Goal: Task Accomplishment & Management: Manage account settings

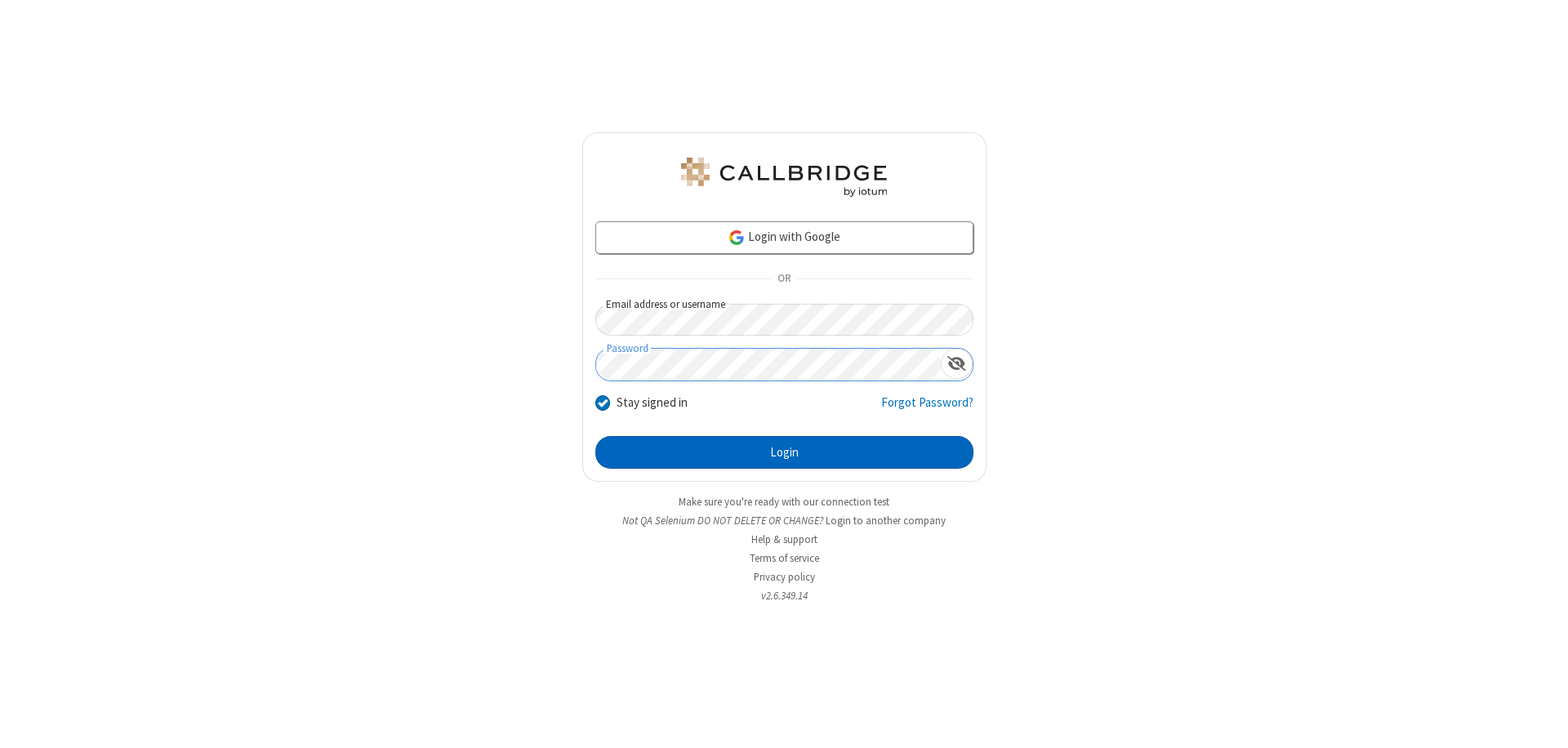
click at [784, 452] on button "Login" at bounding box center [784, 452] width 378 height 32
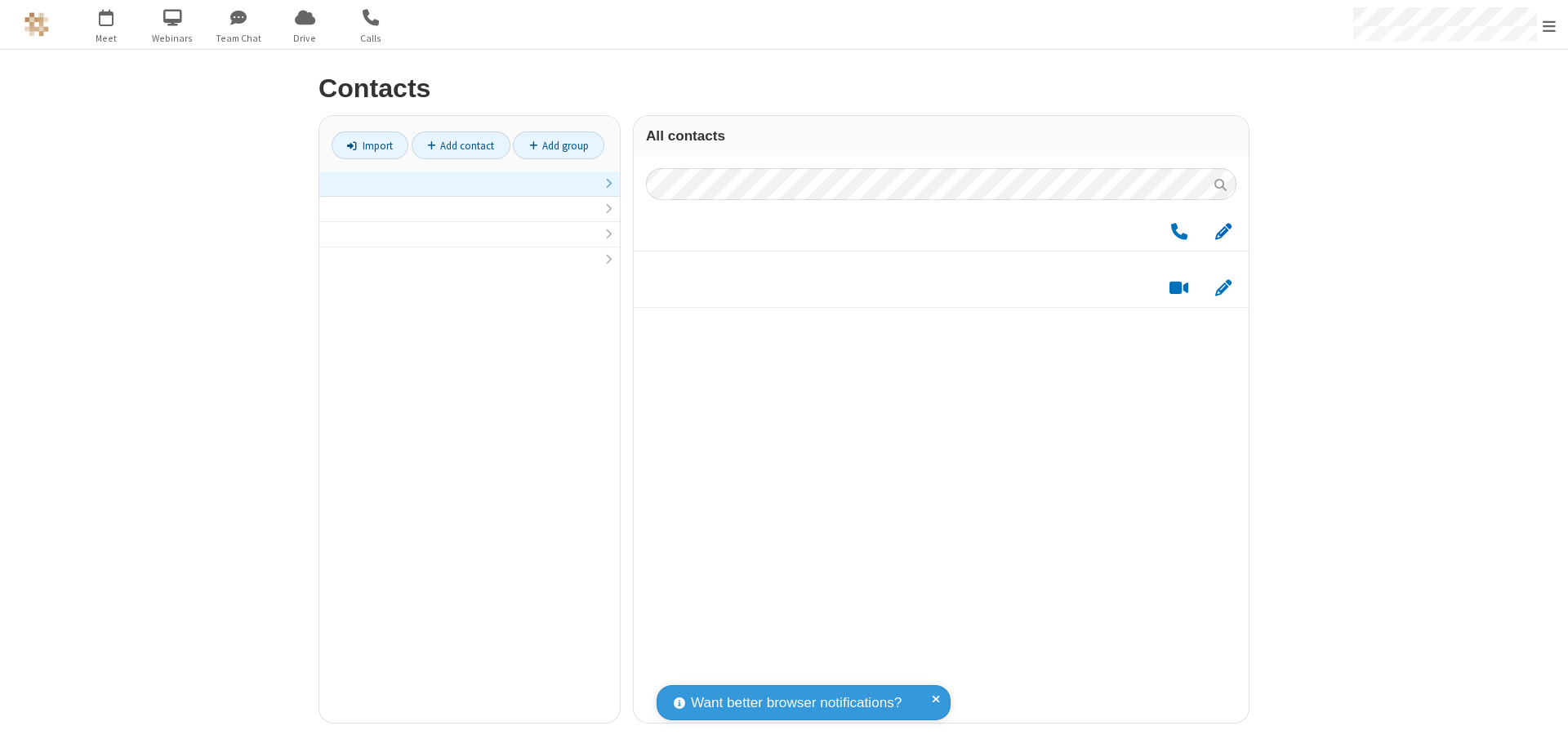
click at [1223, 240] on span "Edit" at bounding box center [1223, 232] width 16 height 21
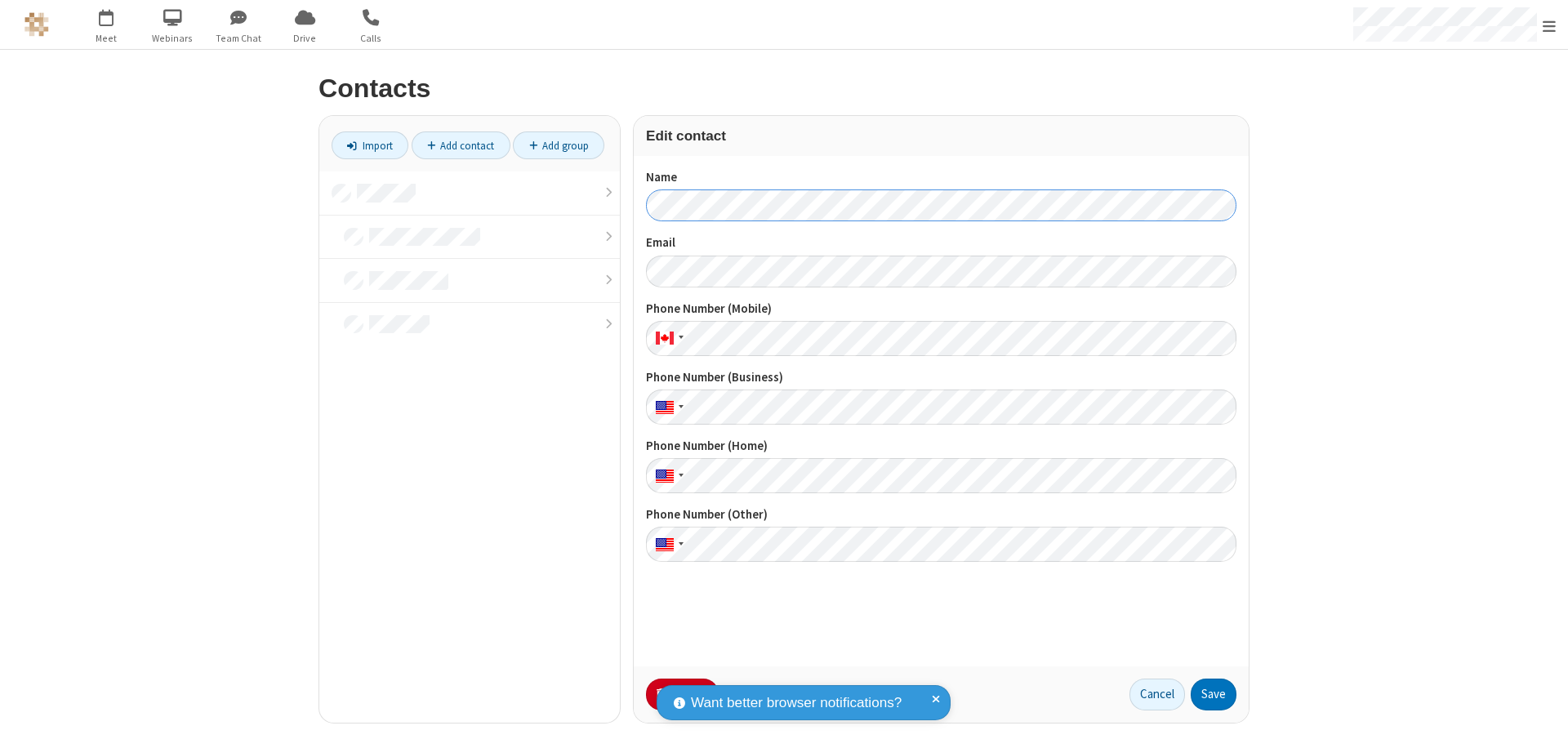
click at [1213, 695] on button "Save" at bounding box center [1213, 695] width 46 height 32
